Goal: Contribute content: Add original content to the website for others to see

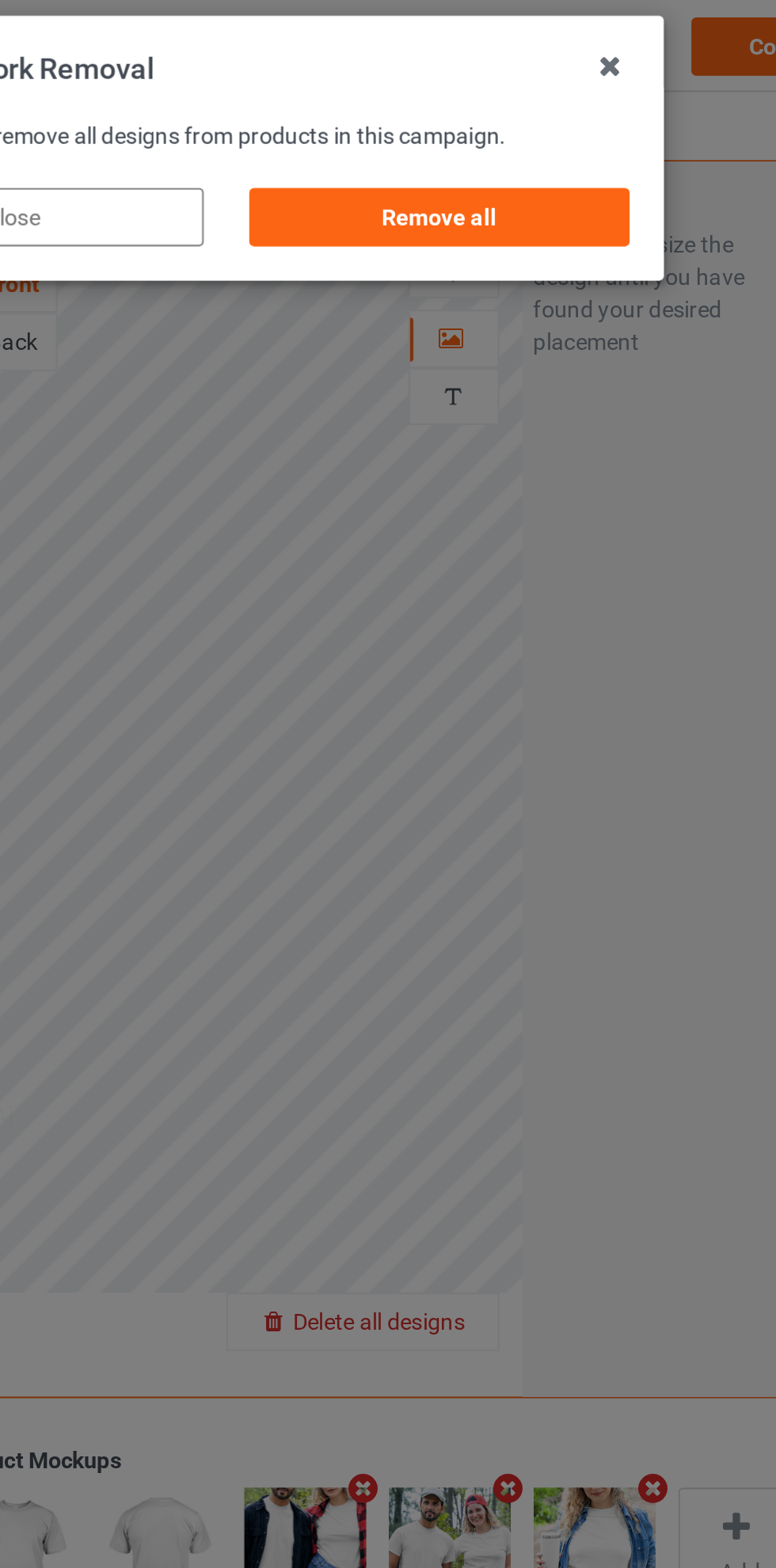
click at [520, 106] on div "Remove all" at bounding box center [493, 106] width 186 height 28
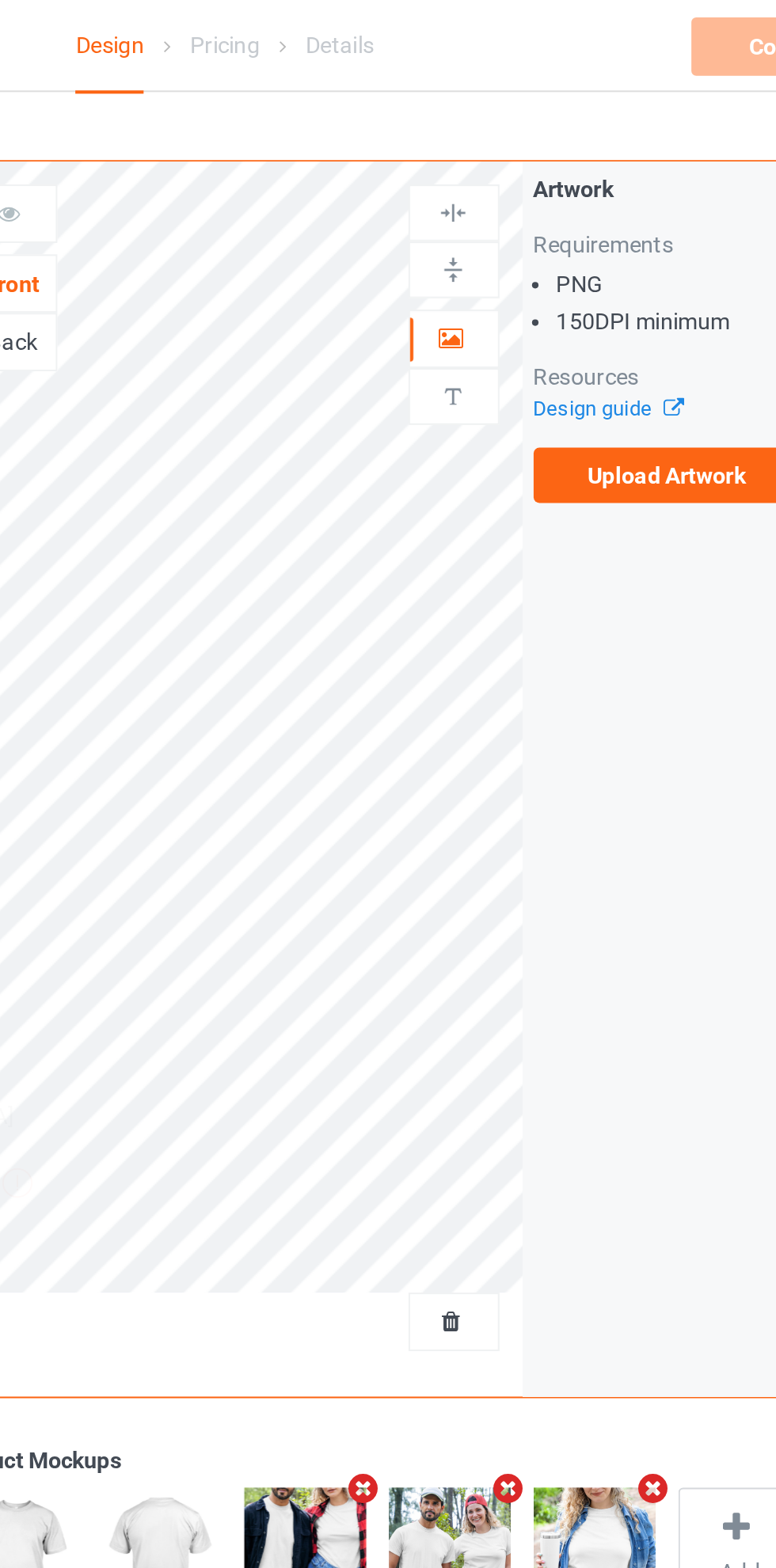
click at [611, 234] on label "Upload Artwork" at bounding box center [604, 232] width 130 height 27
click at [0, 0] on input "Upload Artwork" at bounding box center [0, 0] width 0 height 0
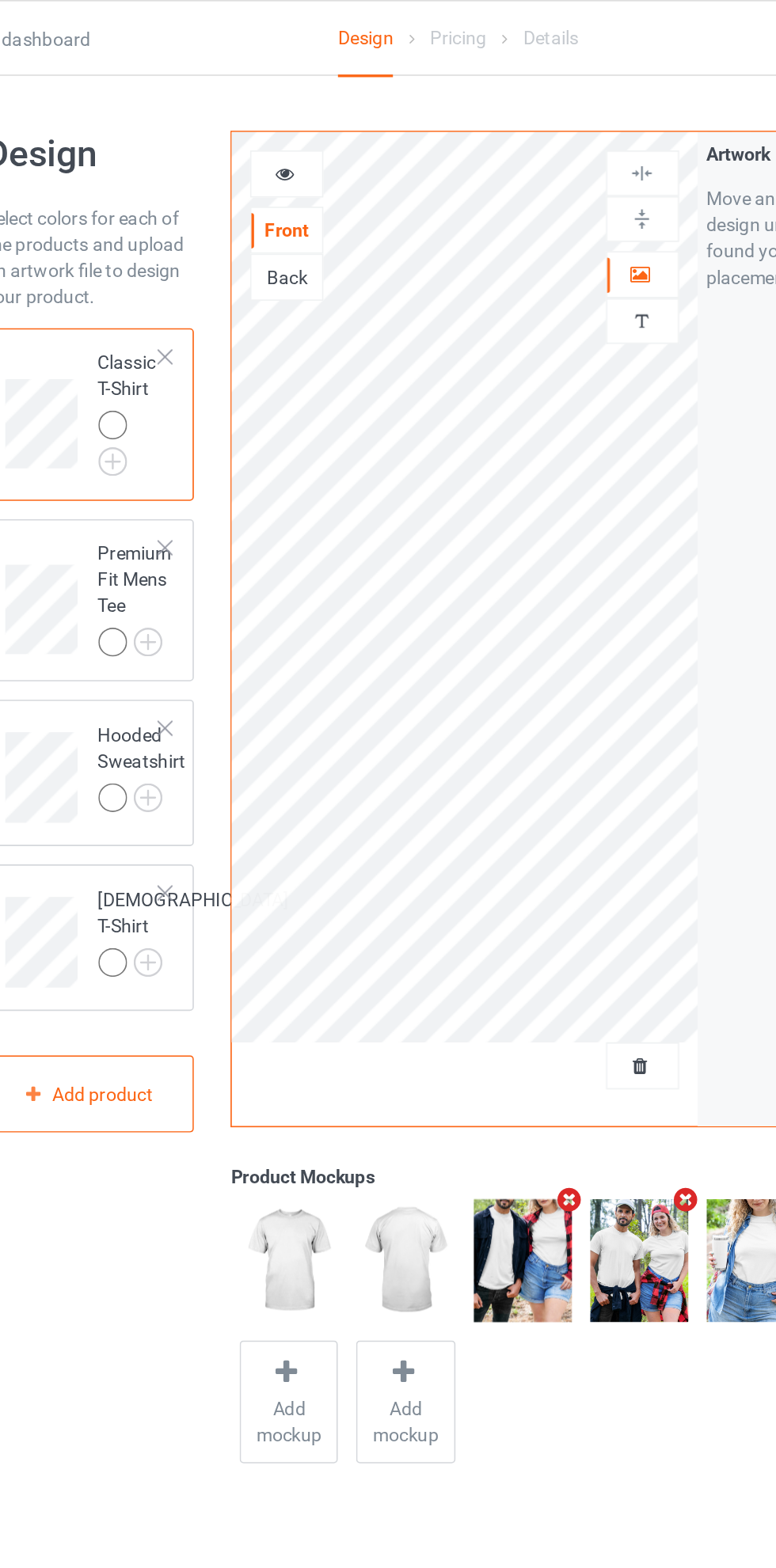
click at [282, 106] on icon at bounding box center [282, 103] width 13 height 11
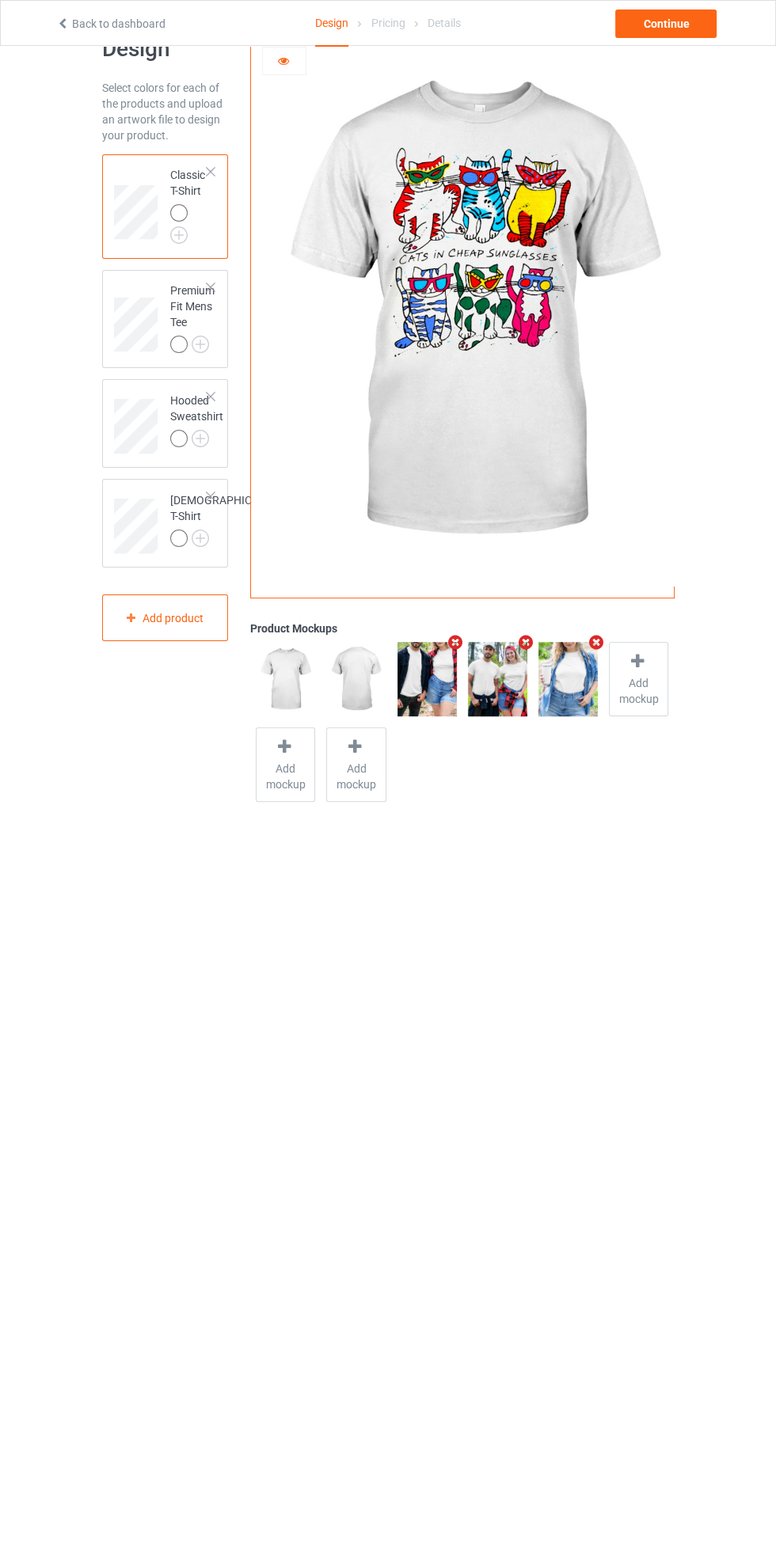
scroll to position [43, 0]
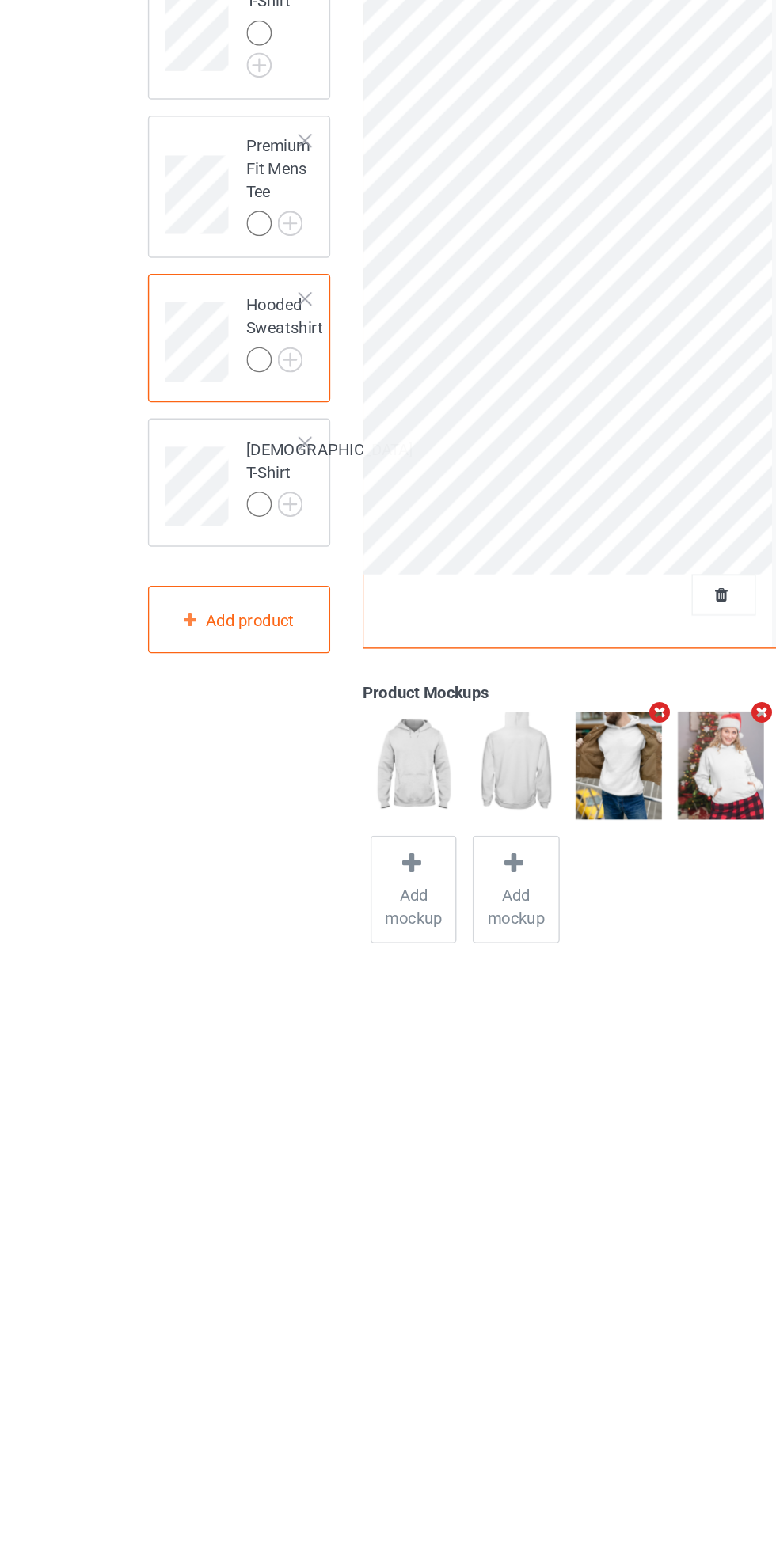
click at [140, 534] on td at bounding box center [138, 564] width 48 height 70
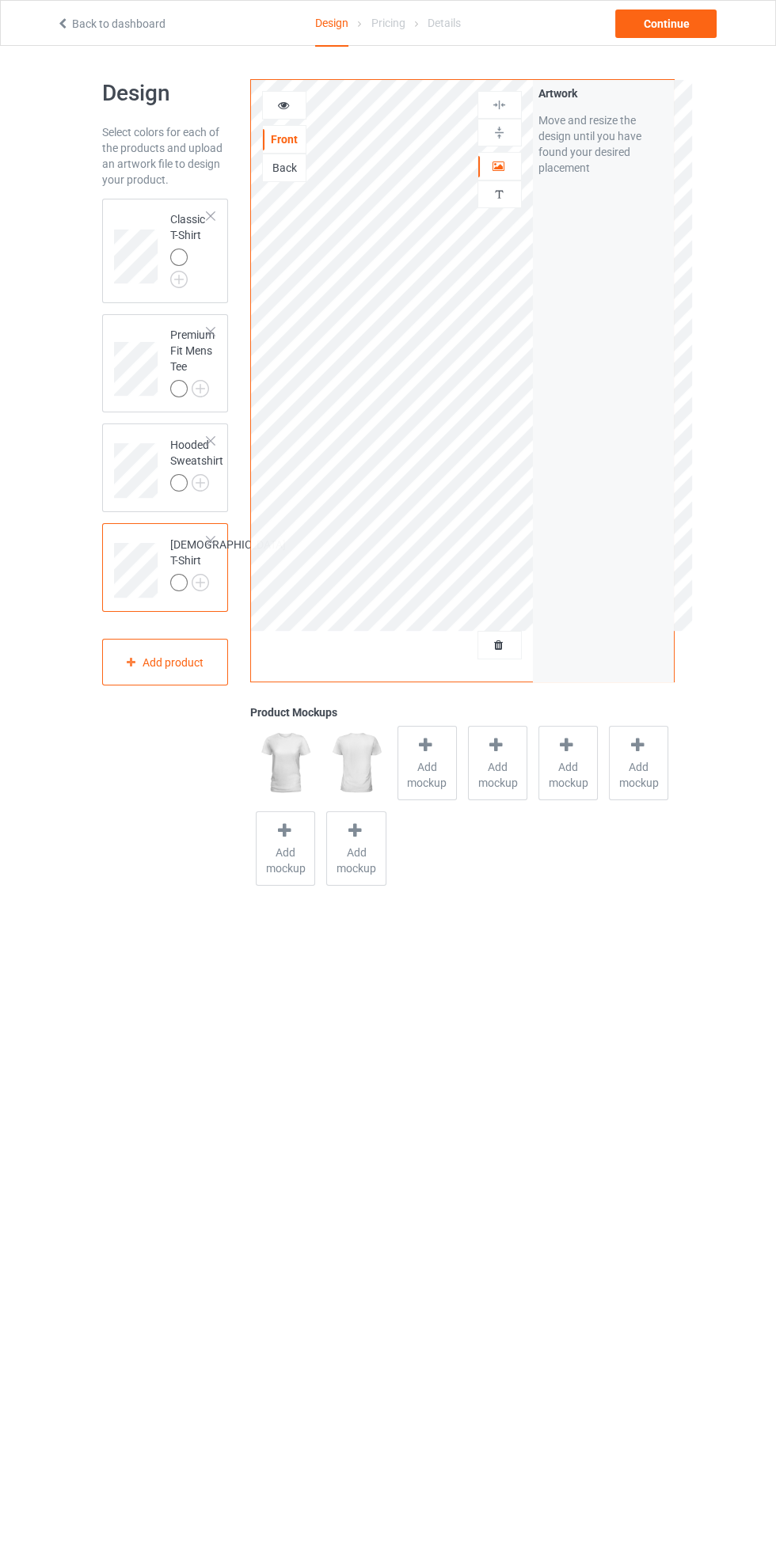
click at [134, 203] on div "Classic T-Shirt" at bounding box center [165, 251] width 127 height 105
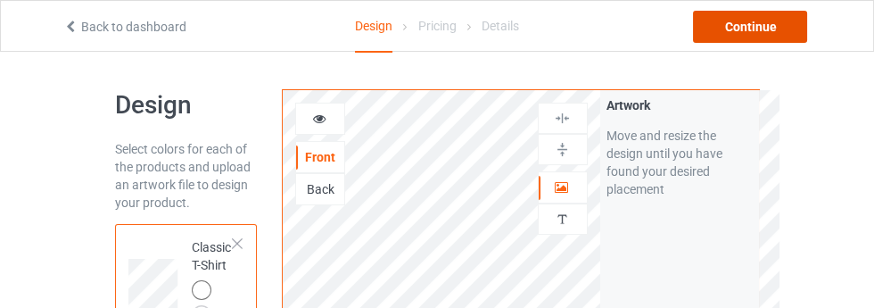
click at [756, 27] on div "Continue" at bounding box center [750, 27] width 114 height 32
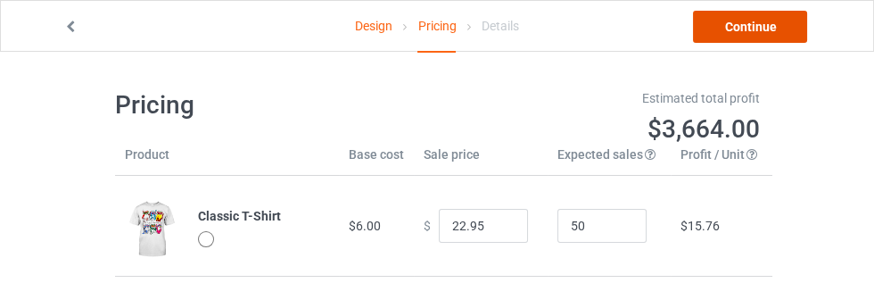
click at [765, 30] on link "Continue" at bounding box center [750, 27] width 114 height 32
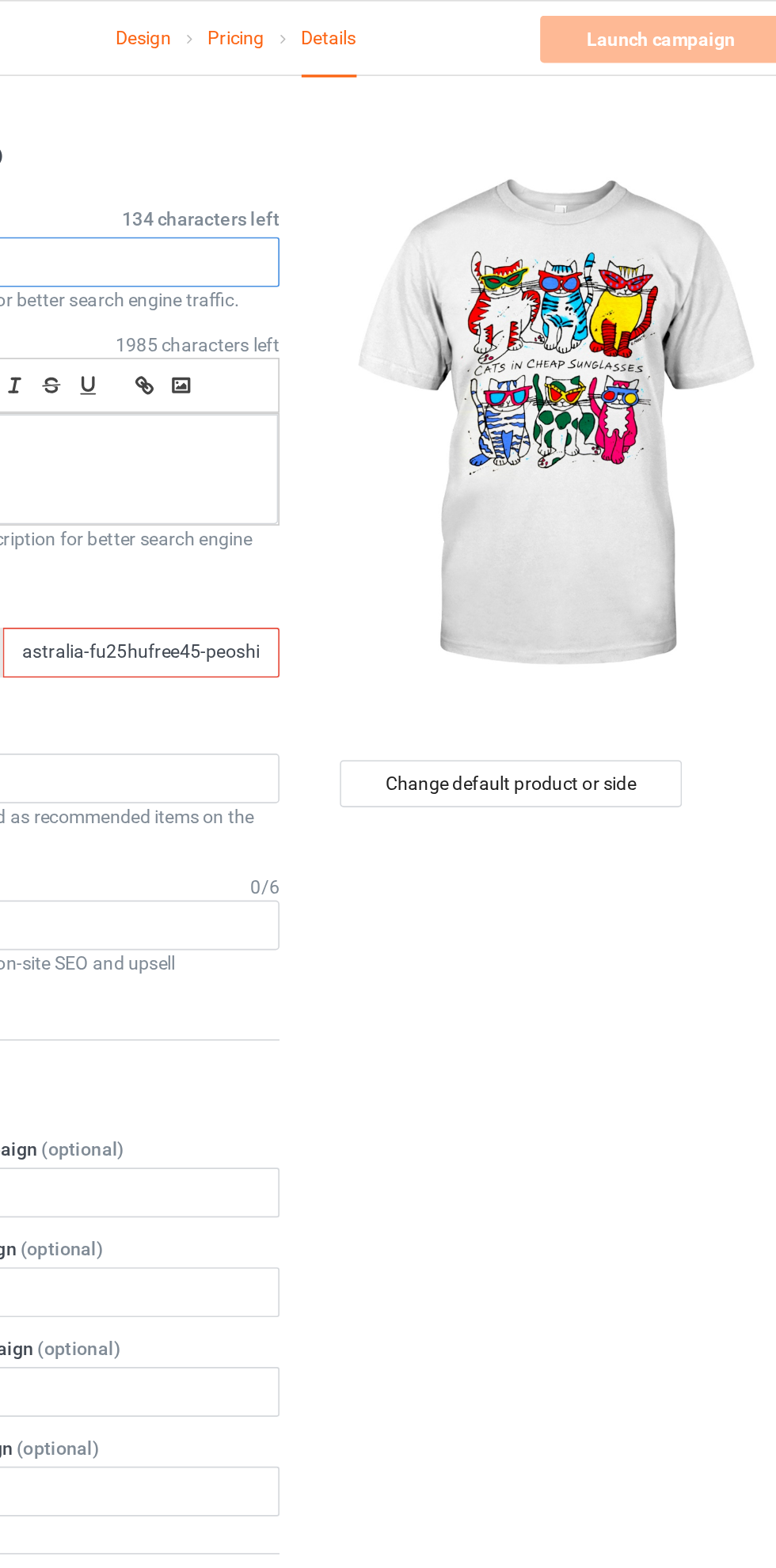
click at [345, 155] on input "AUSTRALIA PUBLIC" at bounding box center [258, 158] width 313 height 30
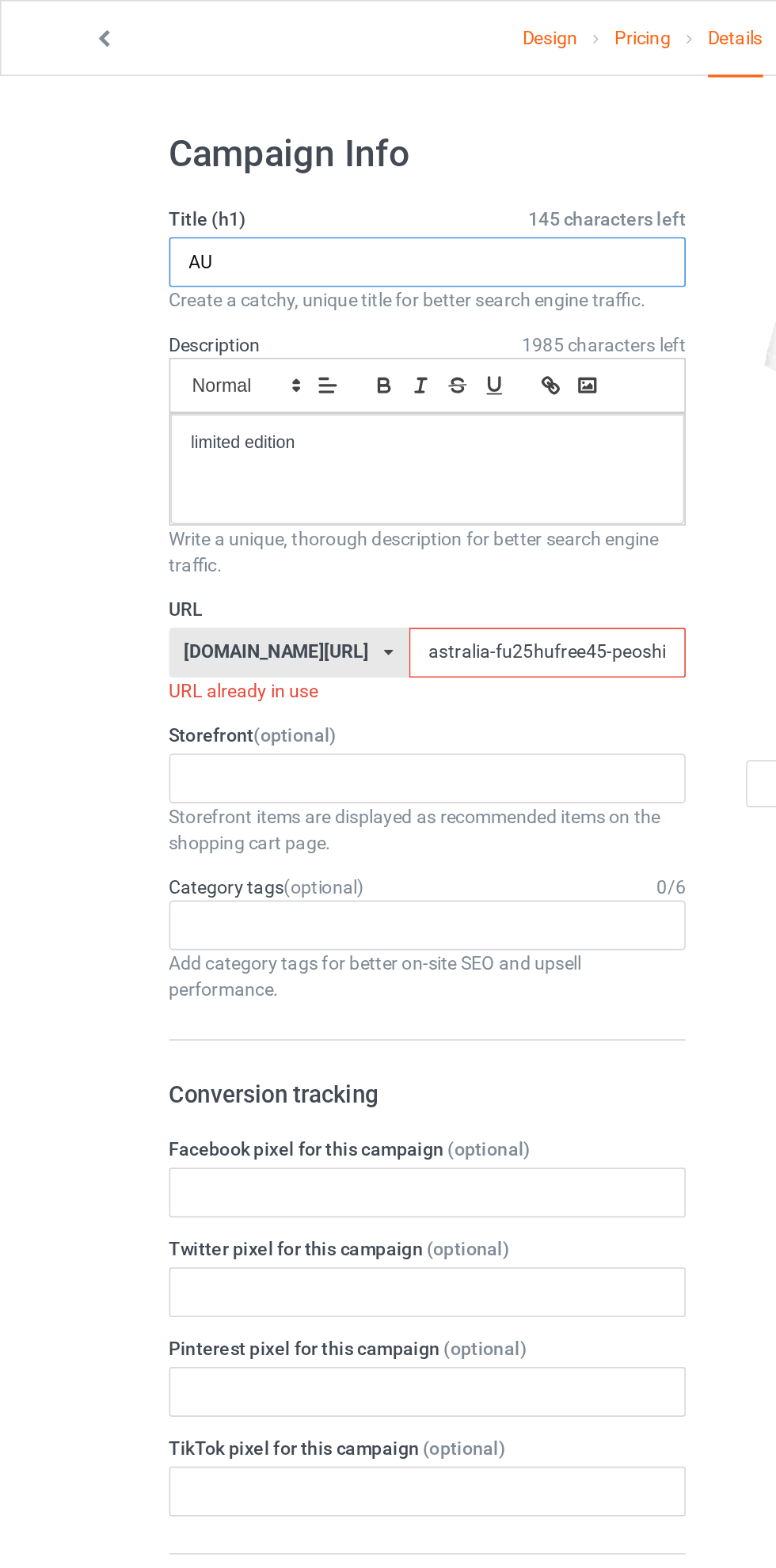
type input "A"
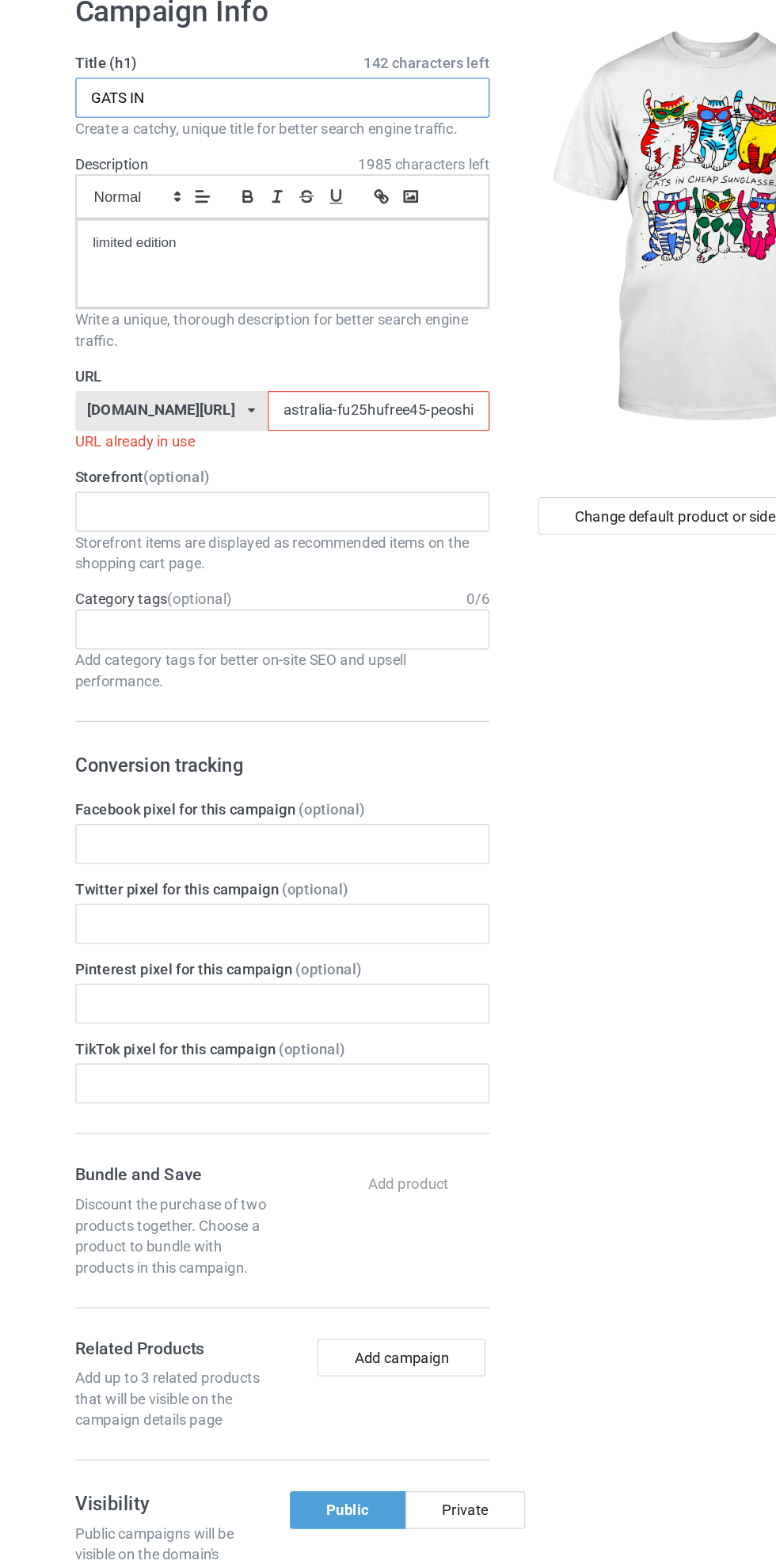
click at [123, 158] on input "GATS IN" at bounding box center [258, 158] width 313 height 30
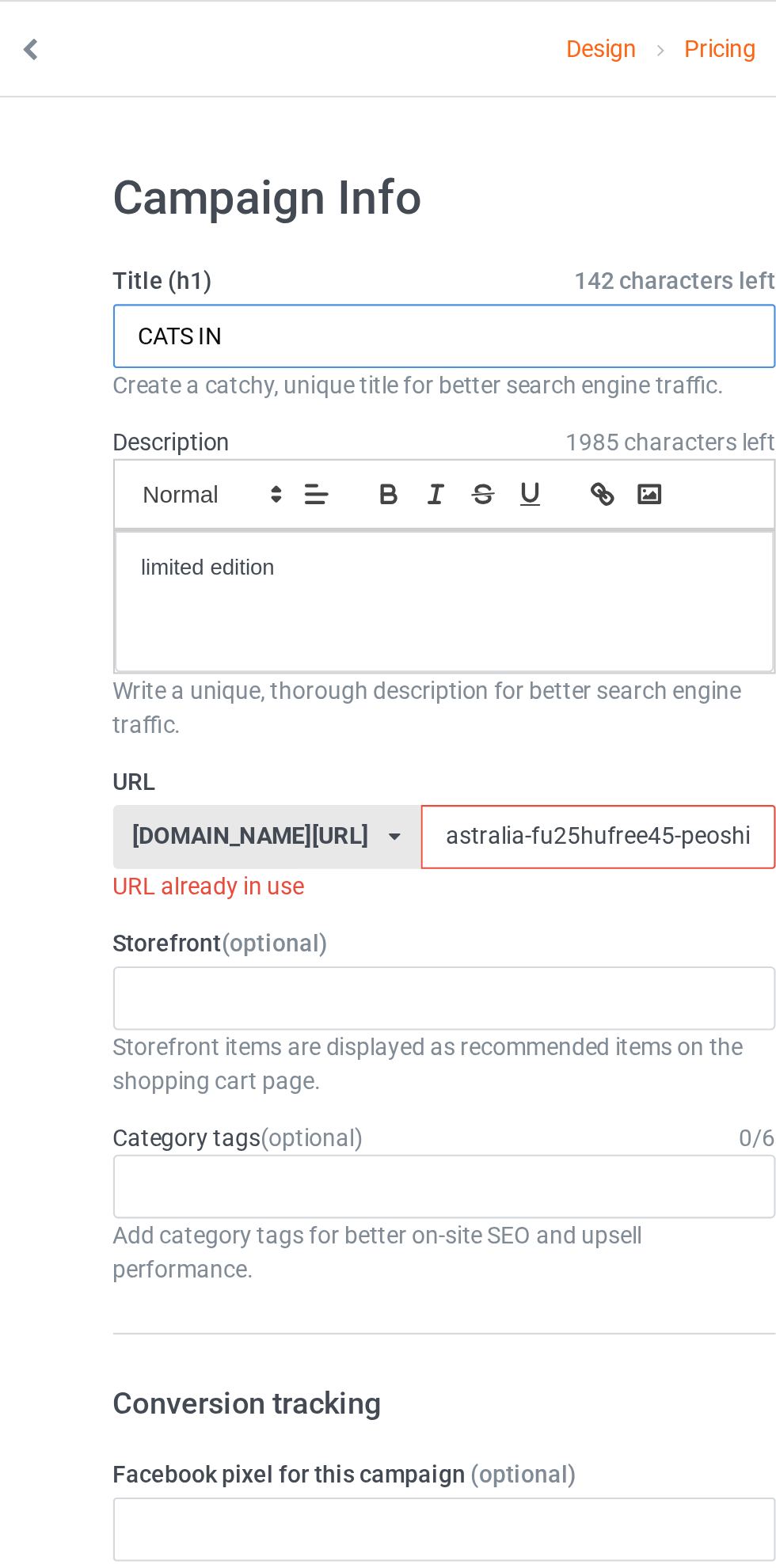
click at [224, 154] on input "CATS IN" at bounding box center [258, 158] width 313 height 30
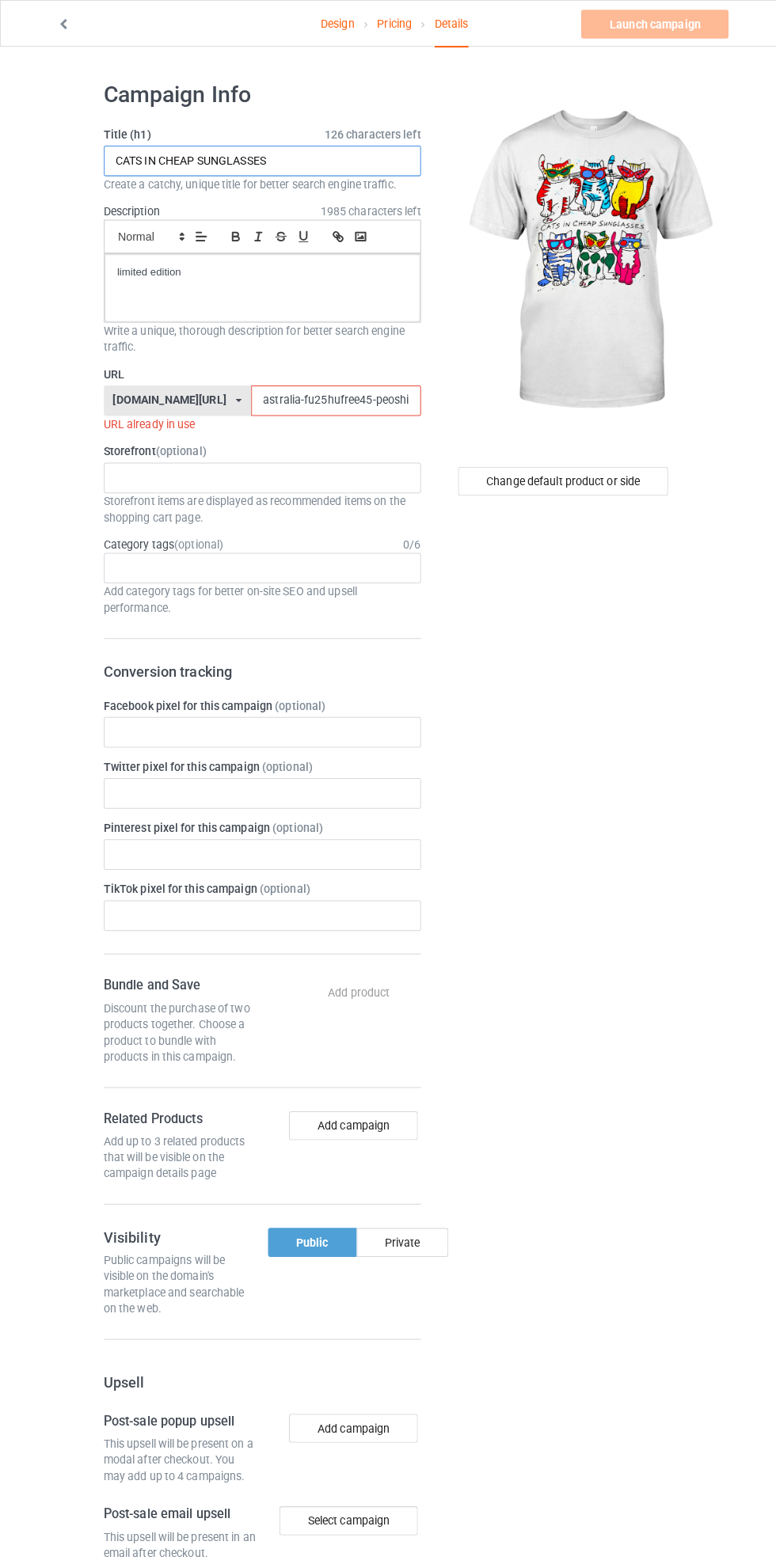
type input "CATS IN CHEAP SUNGLASSES"
click at [258, 394] on input "astralia-fu25hufree45-peoshirt25597jklo0" at bounding box center [330, 394] width 167 height 30
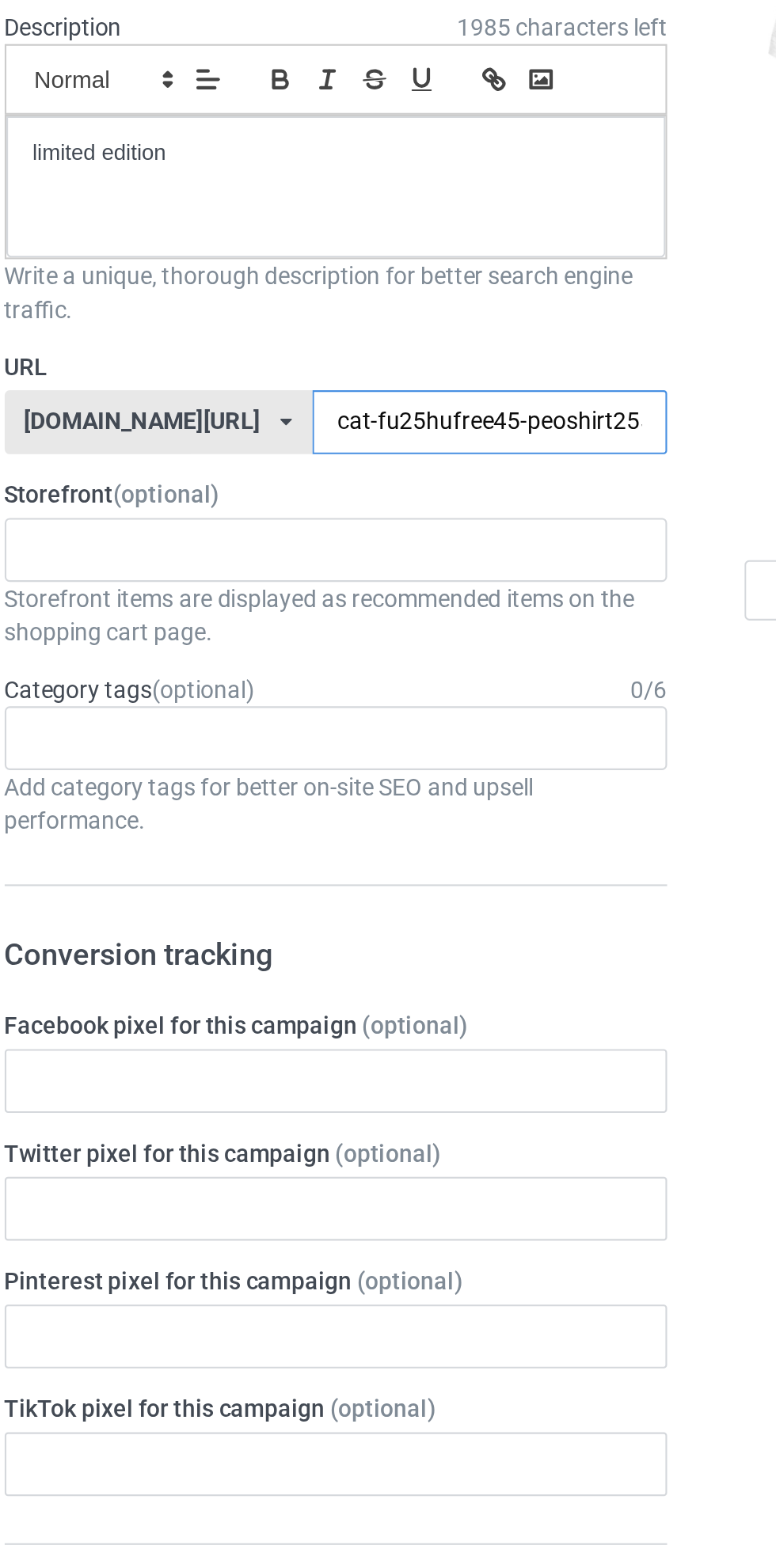
type input "cats-fu25hufree45-peoshirt25597jklo0"
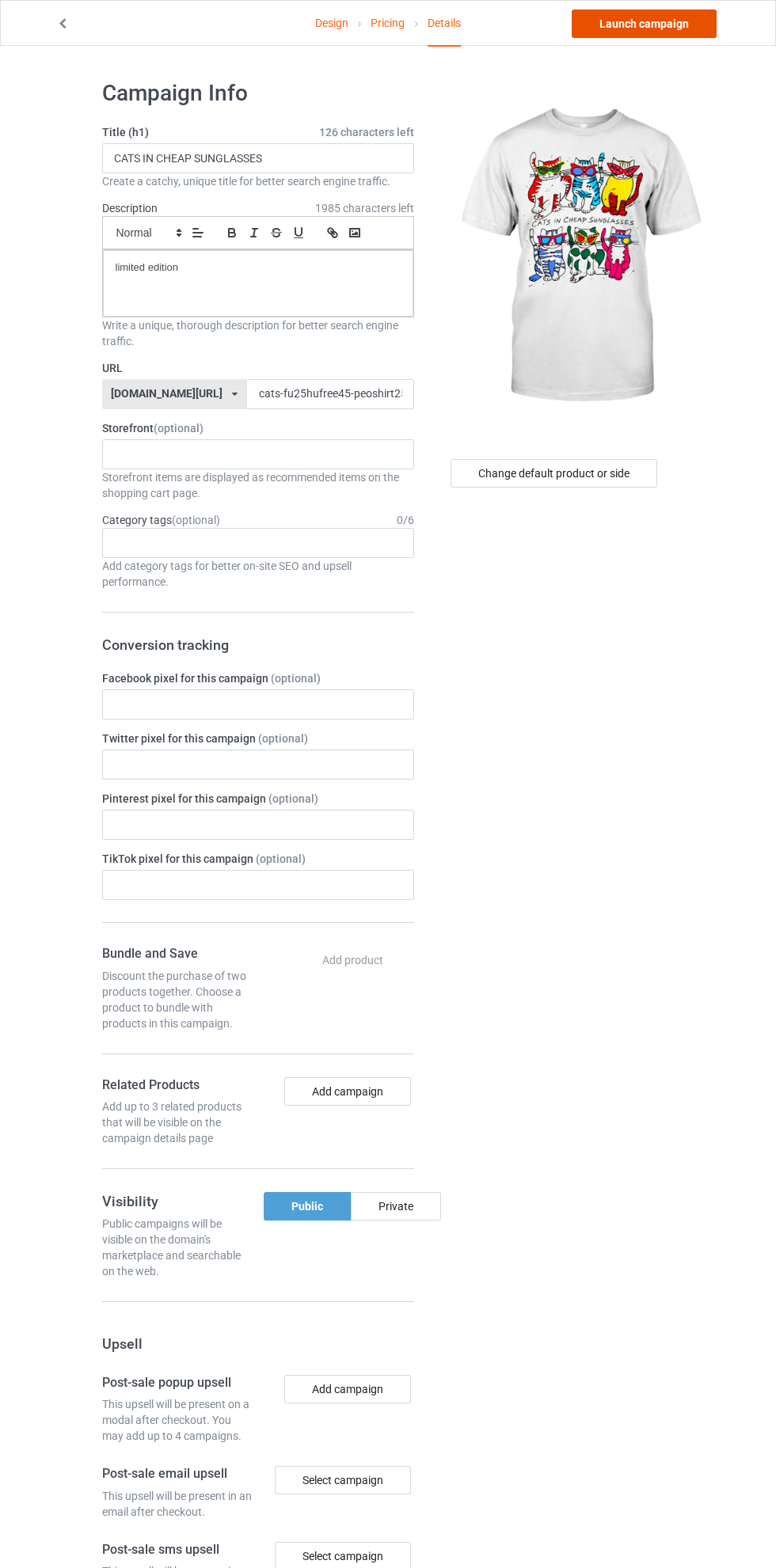
click at [654, 23] on link "Launch campaign" at bounding box center [644, 24] width 145 height 28
